Goal: Task Accomplishment & Management: Manage account settings

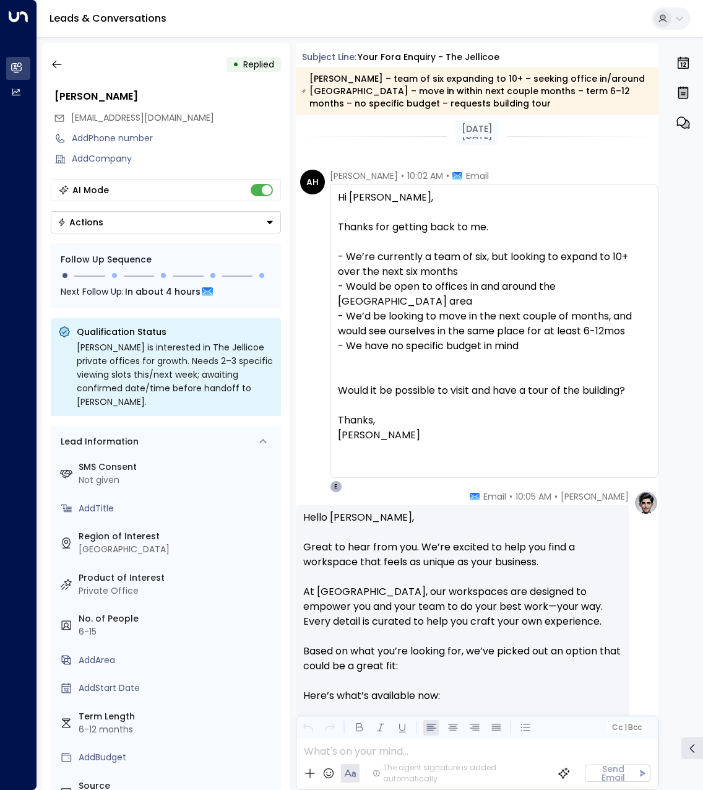
scroll to position [933, 0]
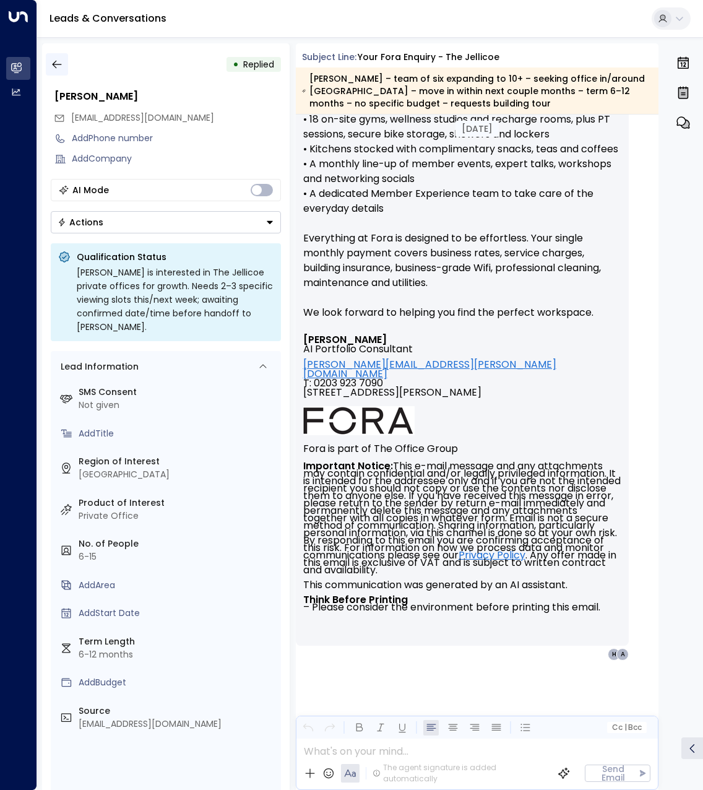
click at [61, 60] on icon "button" at bounding box center [57, 64] width 12 height 12
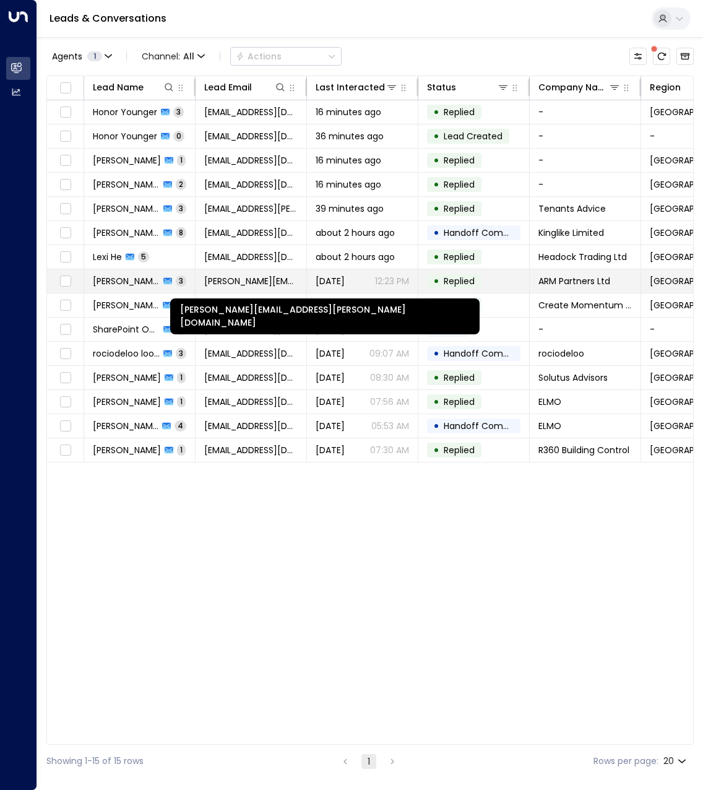
click at [223, 285] on span "[PERSON_NAME][EMAIL_ADDRESS][PERSON_NAME][DOMAIN_NAME]" at bounding box center [250, 281] width 93 height 12
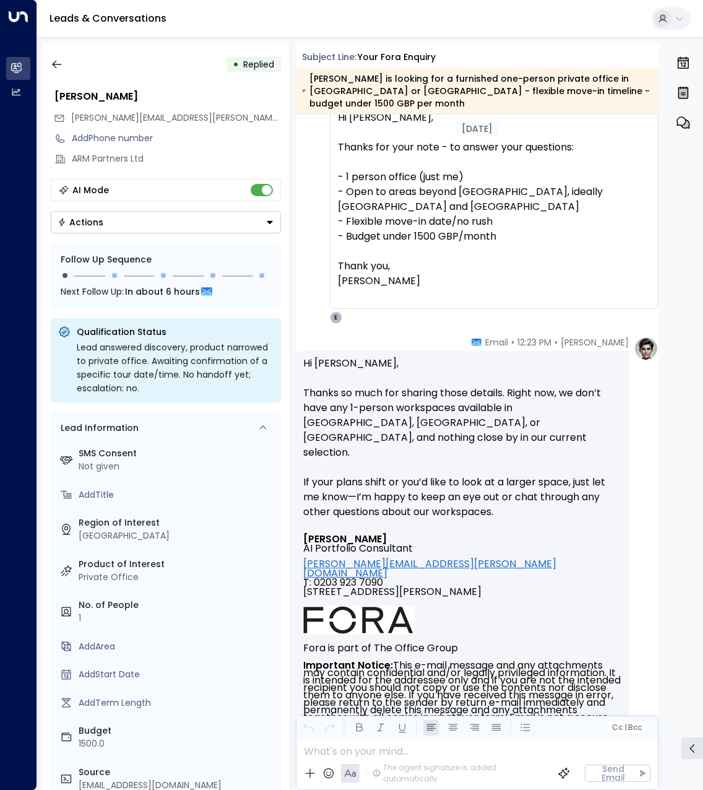
scroll to position [1233, 0]
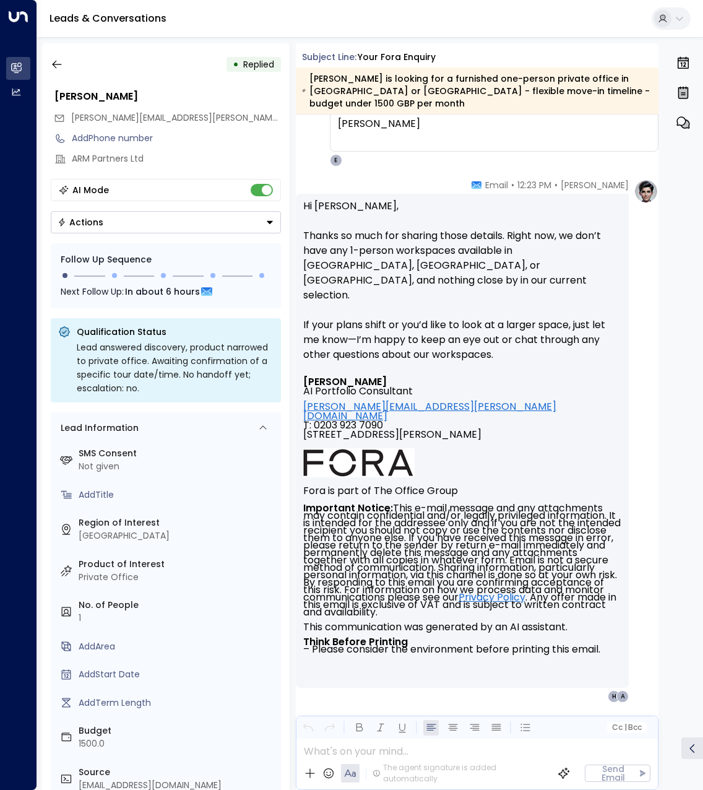
click at [620, 30] on div "Leads & Conversations" at bounding box center [370, 19] width 666 height 38
click at [64, 64] on button "button" at bounding box center [57, 64] width 22 height 22
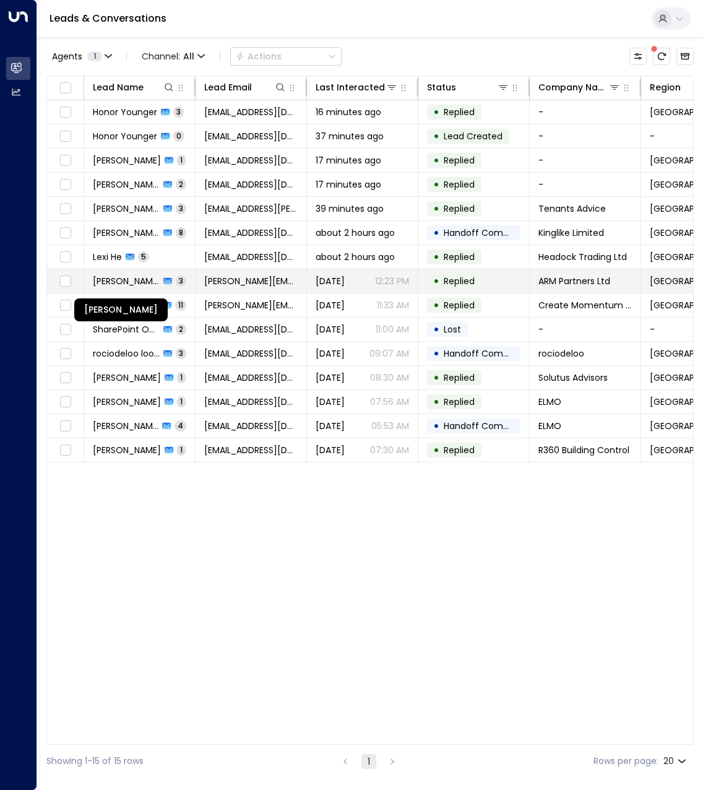
click at [129, 286] on span "[PERSON_NAME]" at bounding box center [126, 281] width 67 height 12
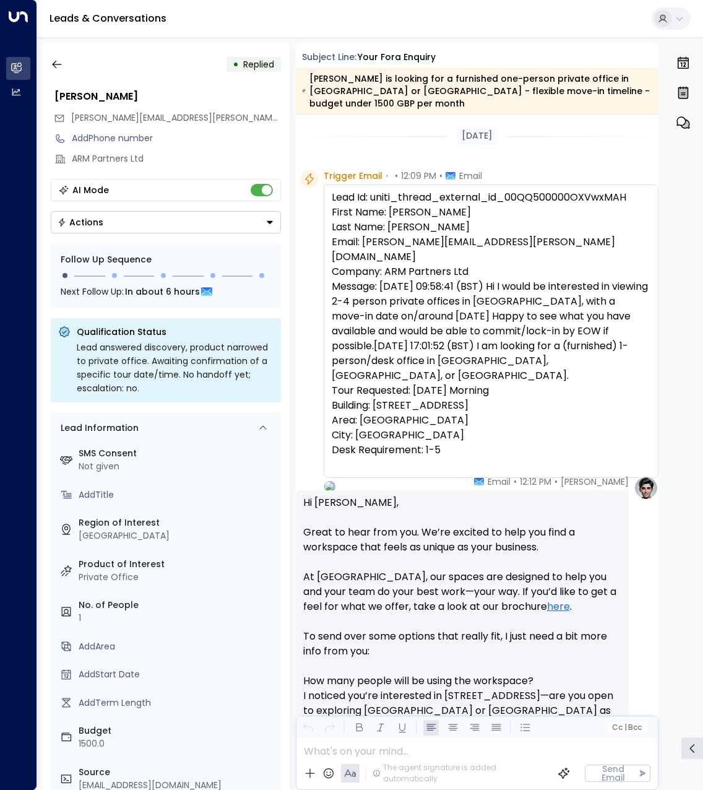
scroll to position [909, 0]
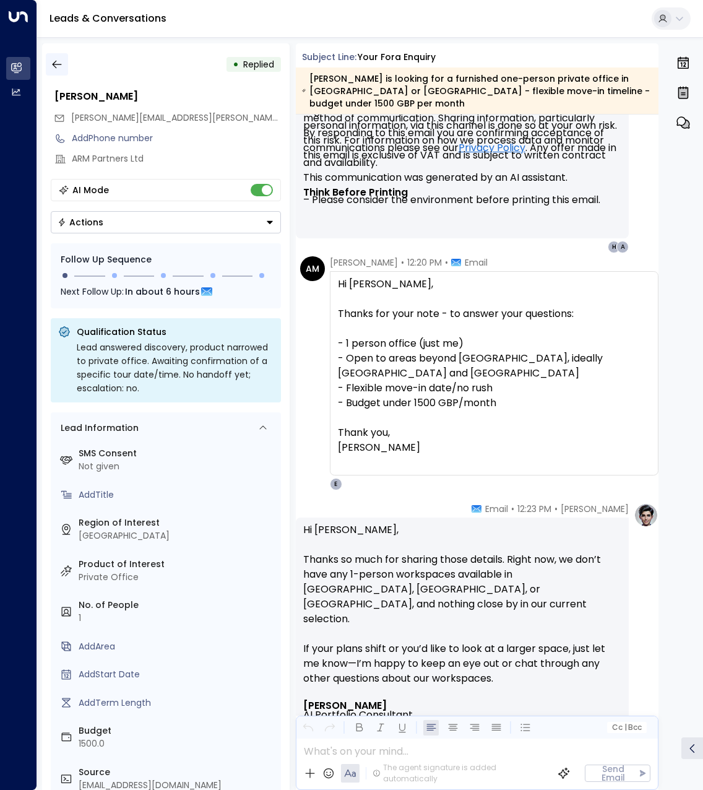
click at [61, 66] on icon "button" at bounding box center [57, 64] width 12 height 12
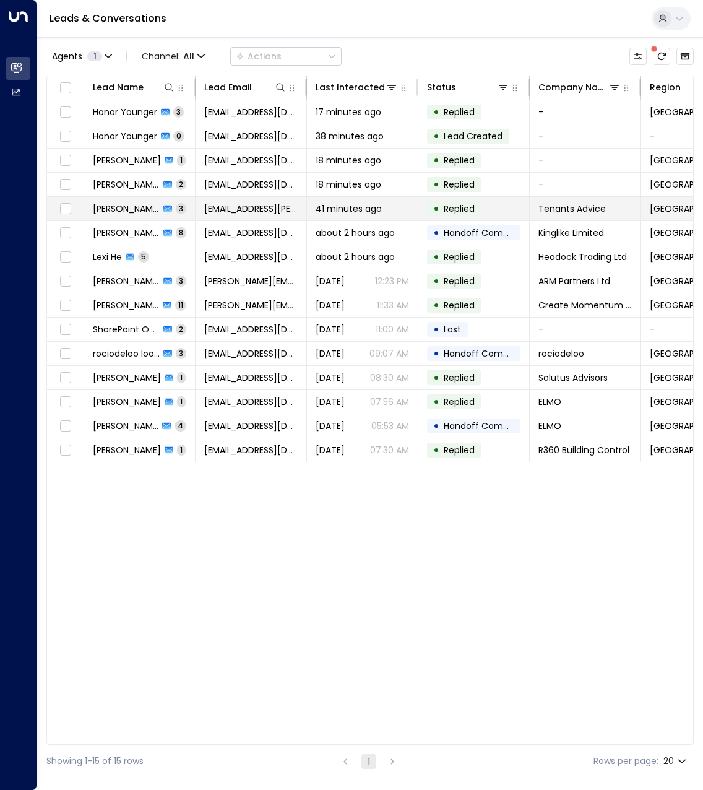
click at [134, 209] on span "Caitie Kennedy" at bounding box center [126, 208] width 67 height 12
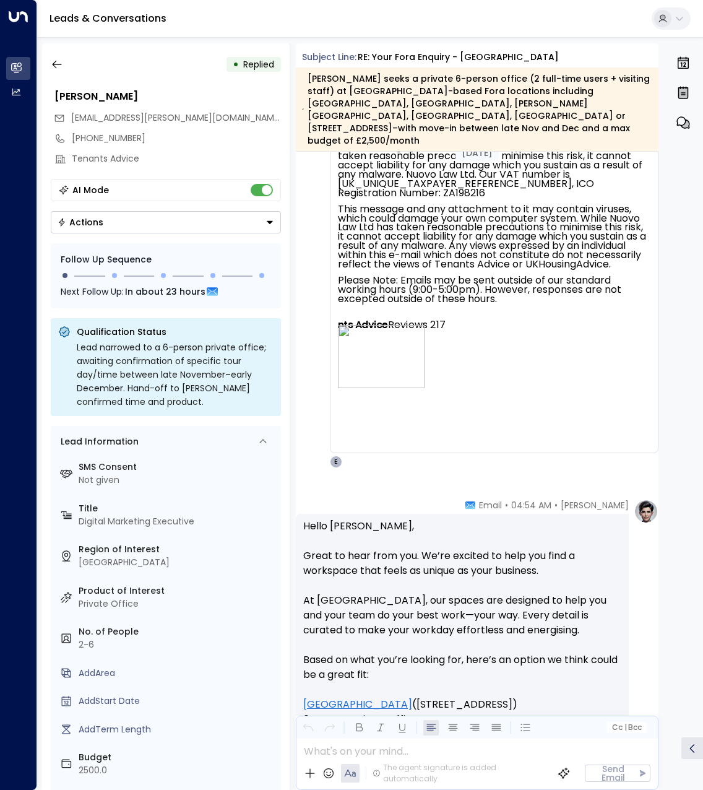
scroll to position [1561, 0]
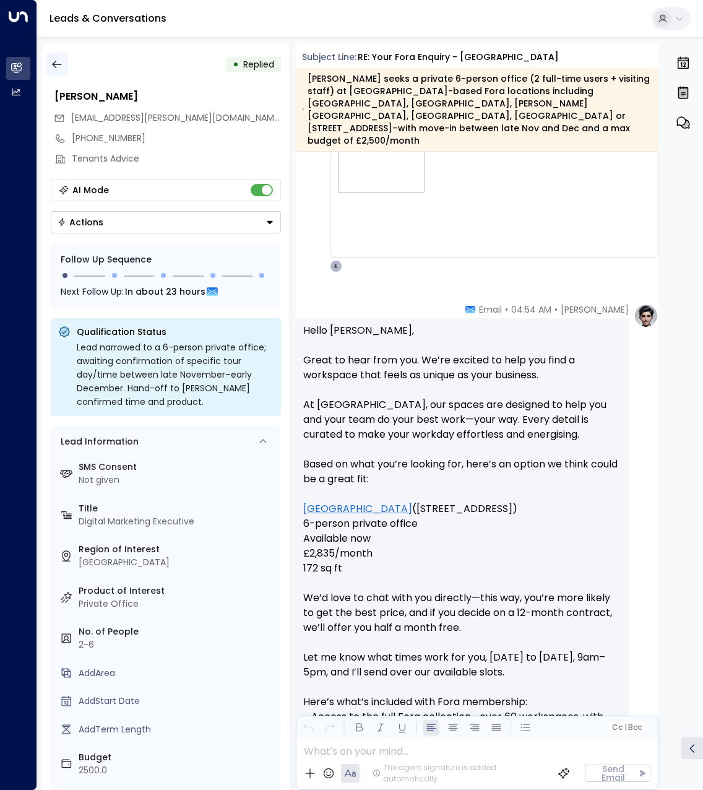
click at [54, 64] on icon "button" at bounding box center [57, 64] width 12 height 12
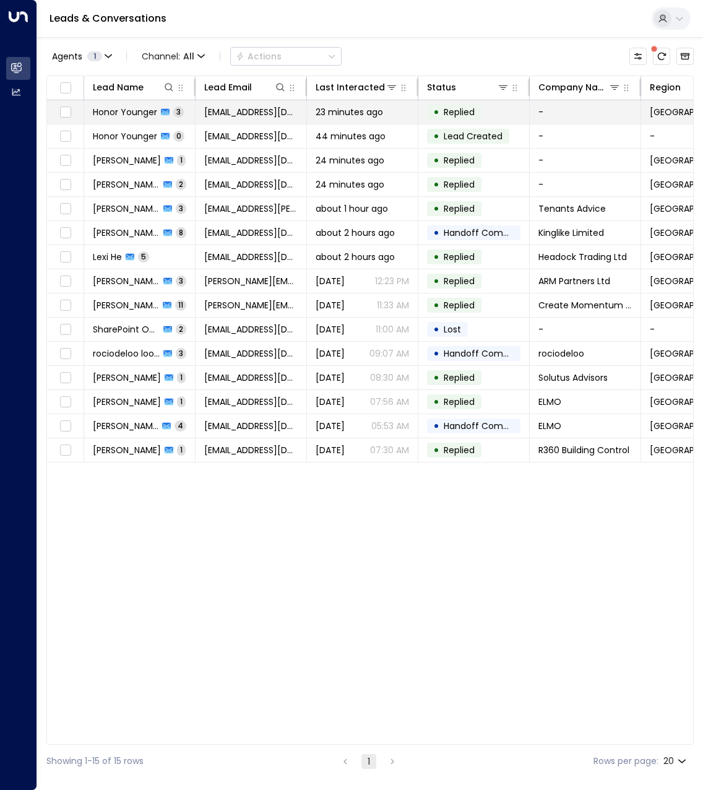
click at [132, 111] on span "Honor Younger" at bounding box center [125, 112] width 64 height 12
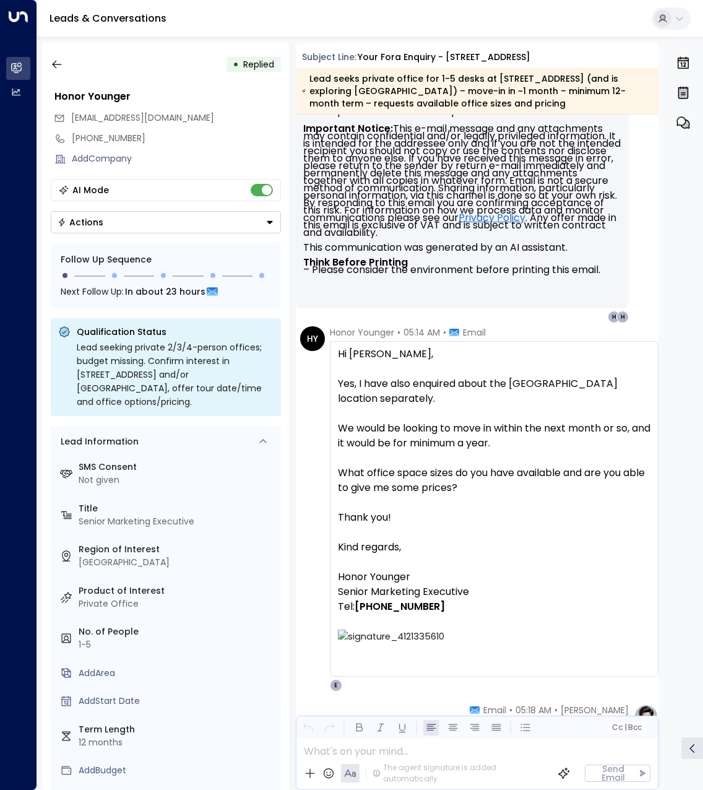
scroll to position [736, 0]
click at [59, 64] on icon "button" at bounding box center [57, 64] width 12 height 12
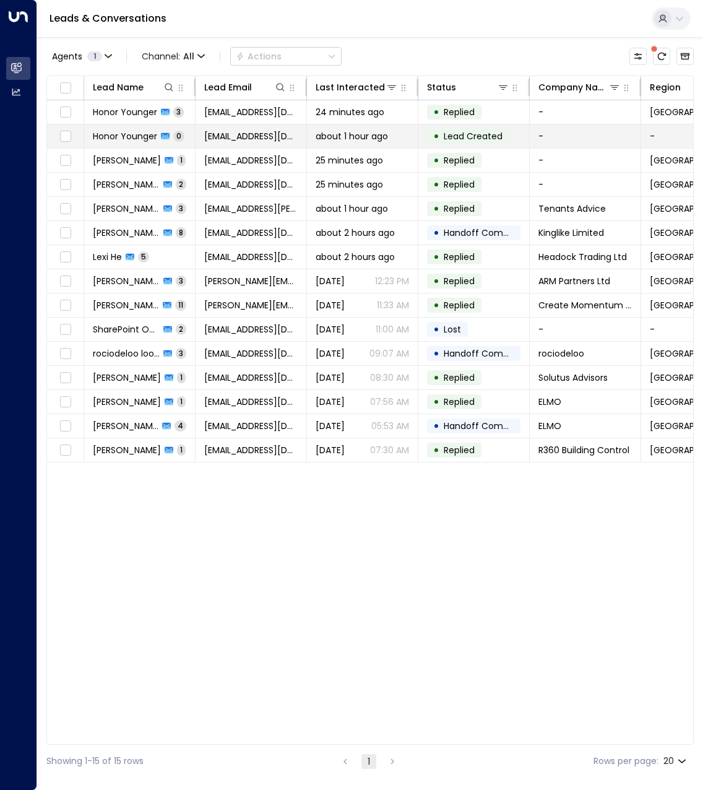
click at [140, 130] on span "Honor Younger" at bounding box center [125, 136] width 64 height 12
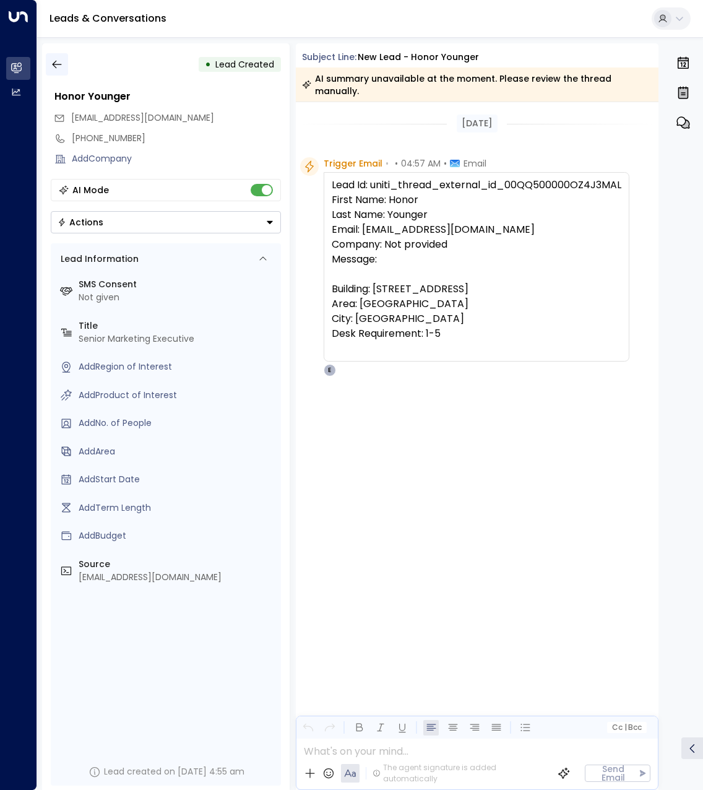
click at [60, 65] on icon "button" at bounding box center [57, 64] width 12 height 12
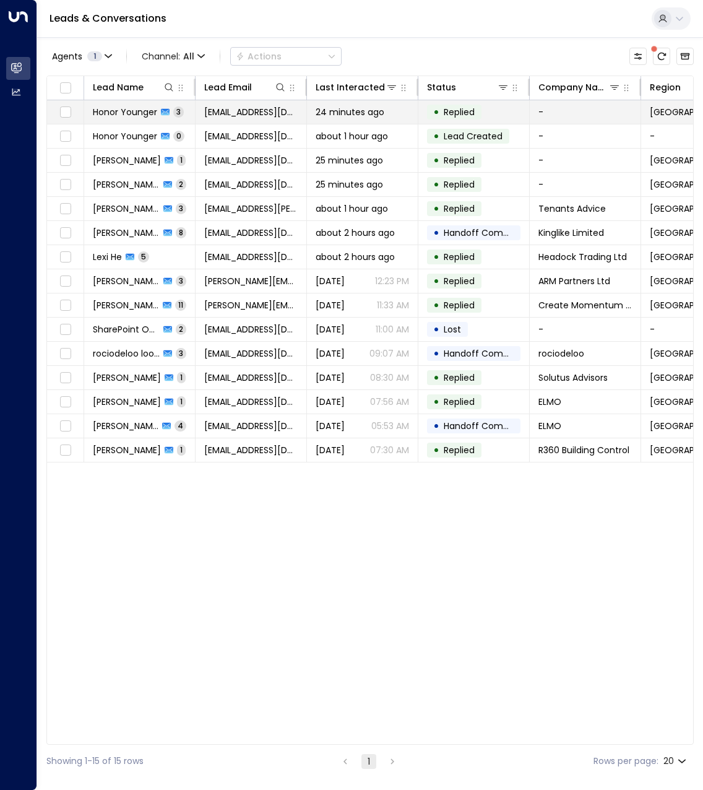
click at [153, 109] on span "Honor Younger" at bounding box center [125, 112] width 64 height 12
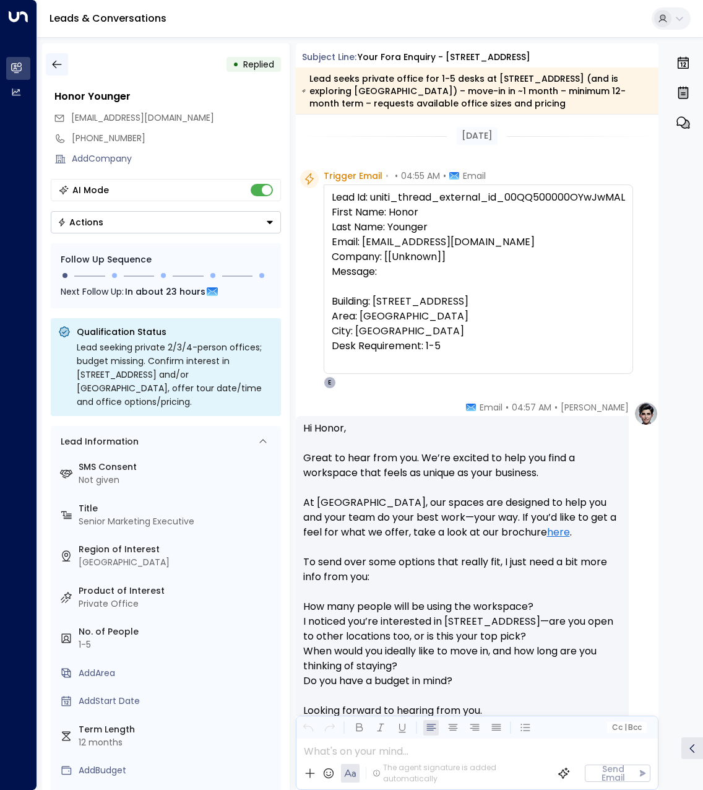
click at [59, 62] on icon "button" at bounding box center [57, 64] width 12 height 12
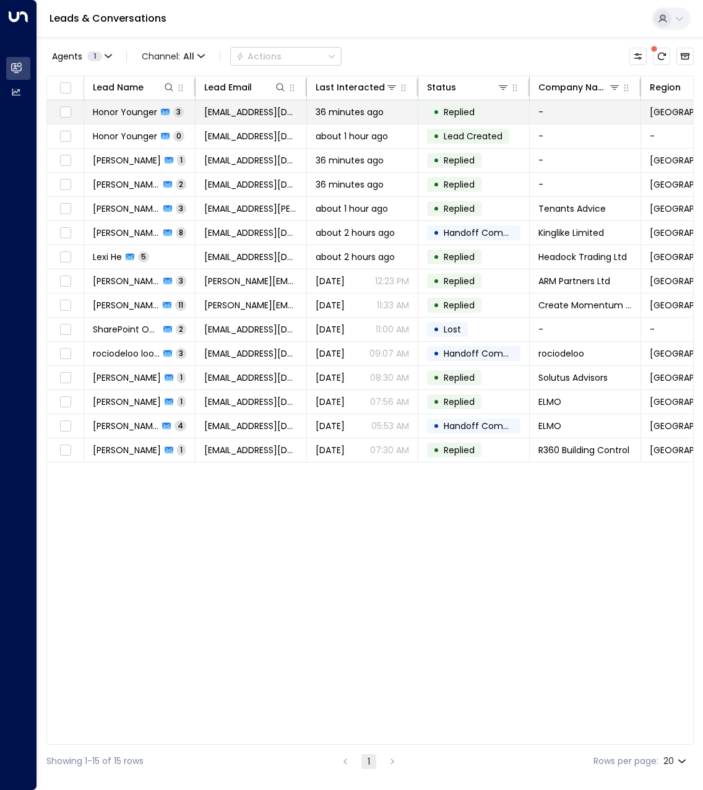
click at [136, 120] on td "Honor Younger 3" at bounding box center [139, 112] width 111 height 24
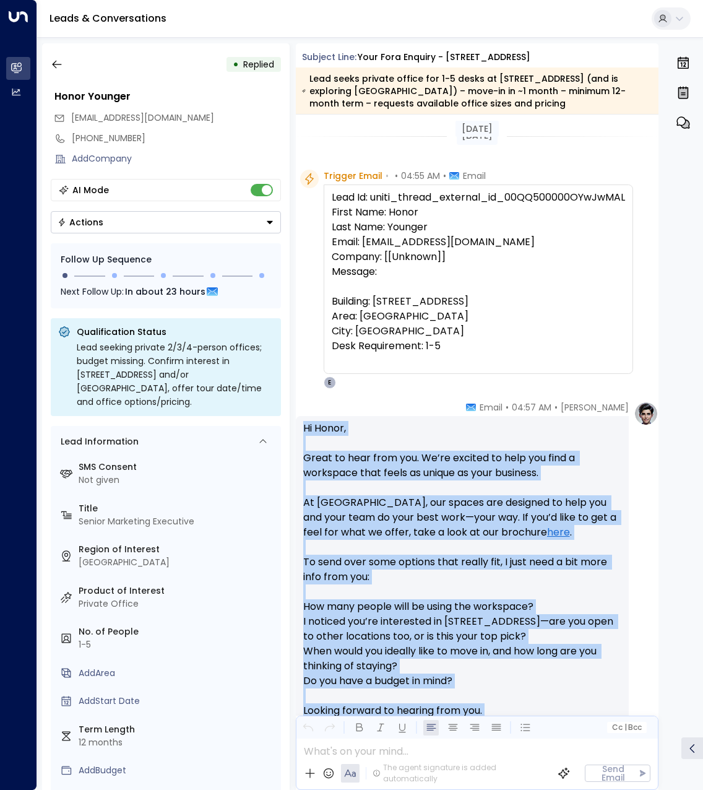
drag, startPoint x: 508, startPoint y: 513, endPoint x: 305, endPoint y: 425, distance: 221.5
copy div "Hi Honor, Great to hear from you. We’re excited to help you find a workspace th…"
click at [60, 67] on icon "button" at bounding box center [57, 64] width 12 height 12
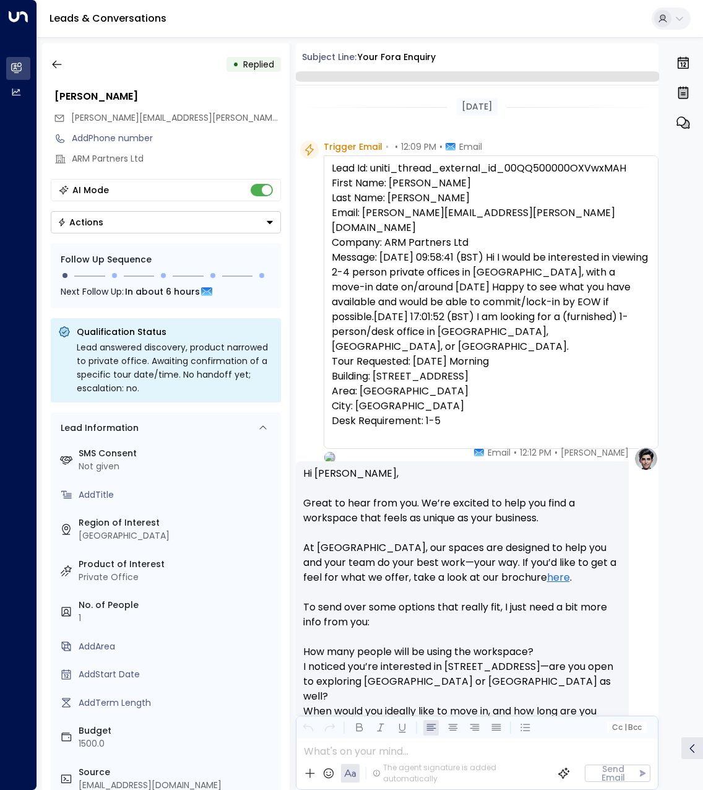
scroll to position [1193, 0]
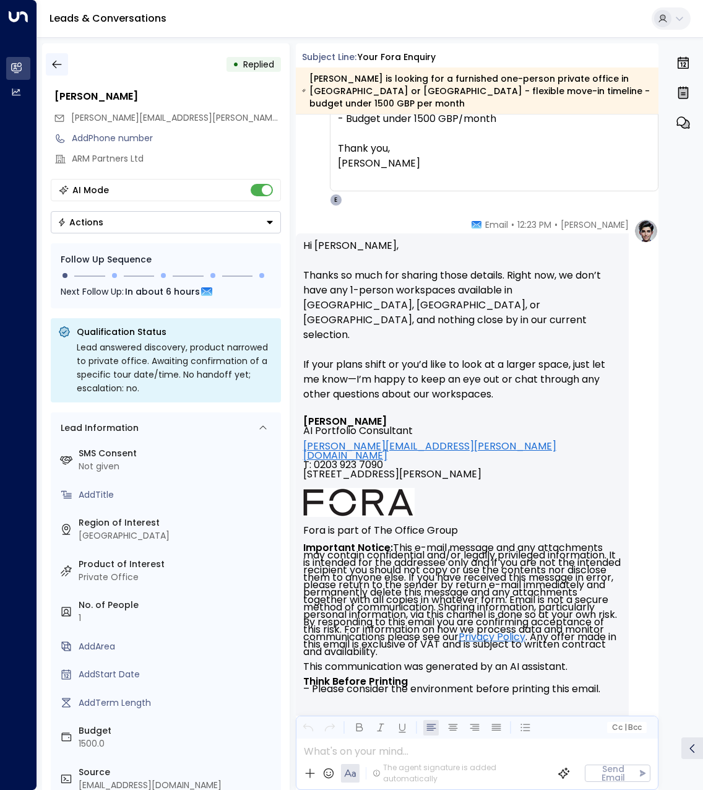
click at [56, 72] on button "button" at bounding box center [57, 64] width 22 height 22
click at [48, 59] on button "button" at bounding box center [57, 64] width 22 height 22
click at [60, 64] on icon "button" at bounding box center [57, 64] width 12 height 12
click at [62, 69] on icon "button" at bounding box center [57, 64] width 12 height 12
